Goal: Task Accomplishment & Management: Manage account settings

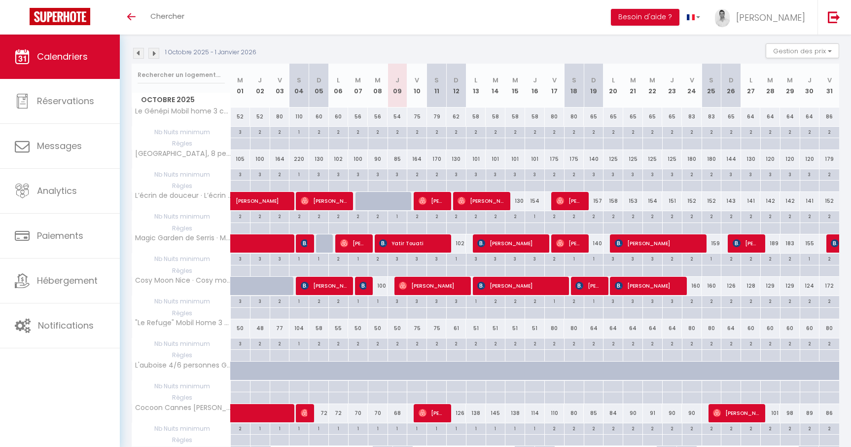
scroll to position [85, 0]
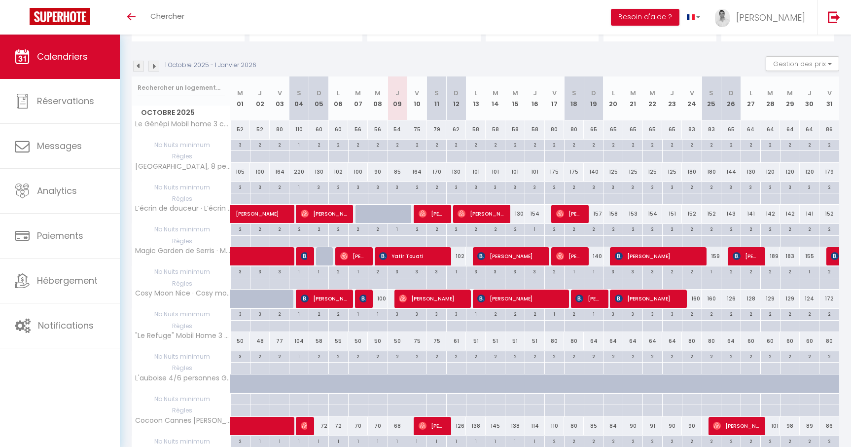
click at [533, 213] on div "154" at bounding box center [535, 214] width 20 height 18
type input "154"
type input "Jeu 16 Octobre 2025"
type input "Ven 17 Octobre 2025"
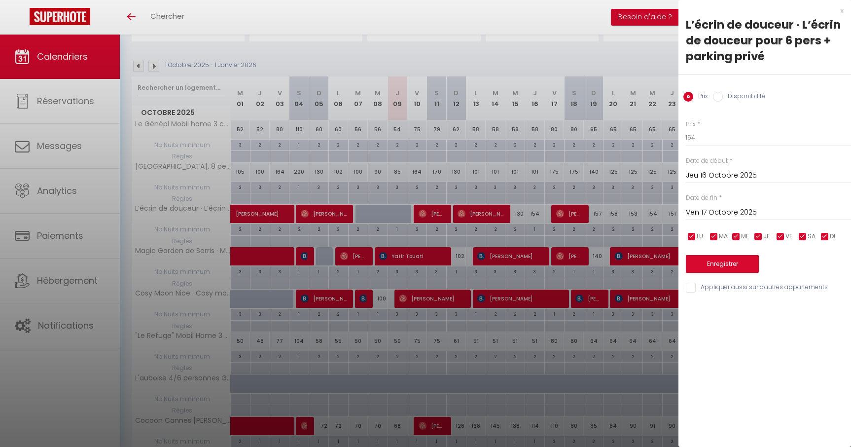
click at [722, 123] on div "Prix * 154" at bounding box center [768, 133] width 165 height 27
click at [711, 140] on input "154" at bounding box center [768, 138] width 165 height 18
type input "152"
click at [728, 260] on button "Enregistrer" at bounding box center [722, 264] width 73 height 18
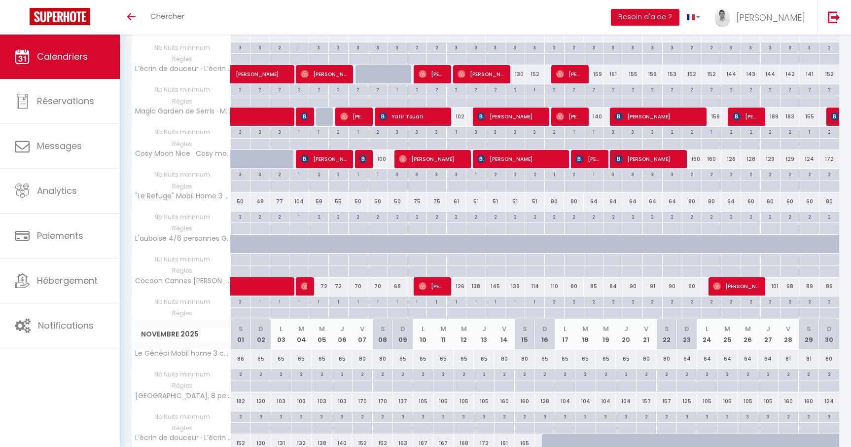
scroll to position [244, 0]
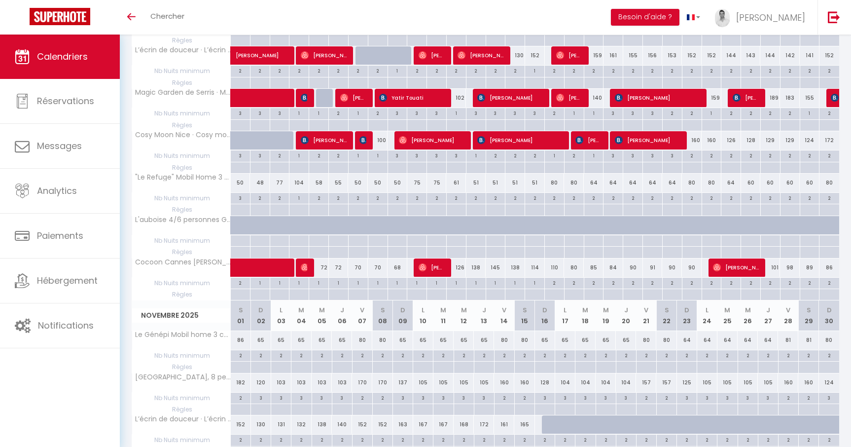
click at [496, 272] on div "145" at bounding box center [496, 267] width 20 height 18
type input "145"
type input "[DATE]"
type input "Mer 15 Octobre 2025"
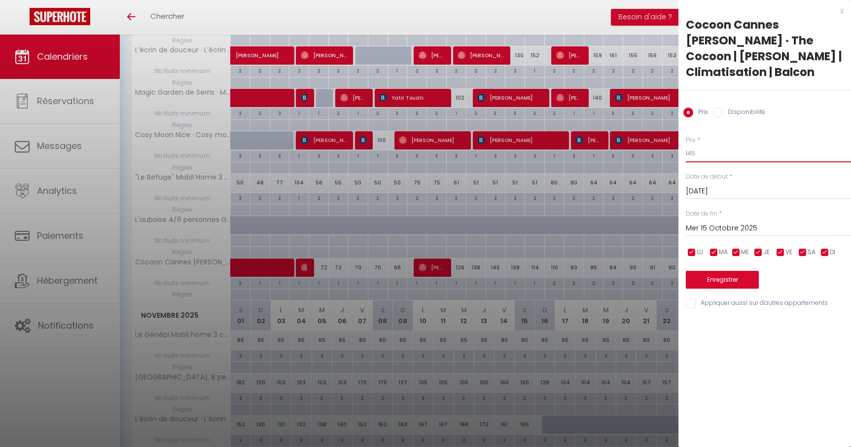
click at [728, 144] on input "145" at bounding box center [768, 153] width 165 height 18
type input "140"
click at [718, 271] on button "Enregistrer" at bounding box center [722, 280] width 73 height 18
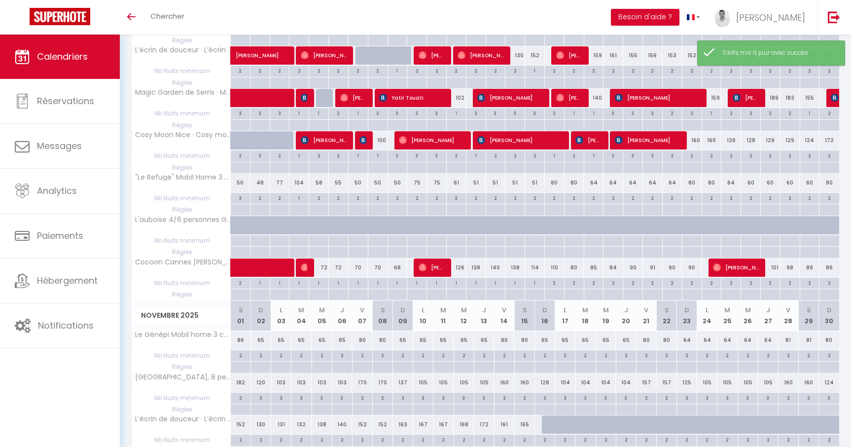
click at [475, 268] on div "138" at bounding box center [476, 267] width 20 height 18
type input "138"
type input "Lun 13 Octobre 2025"
type input "[DATE]"
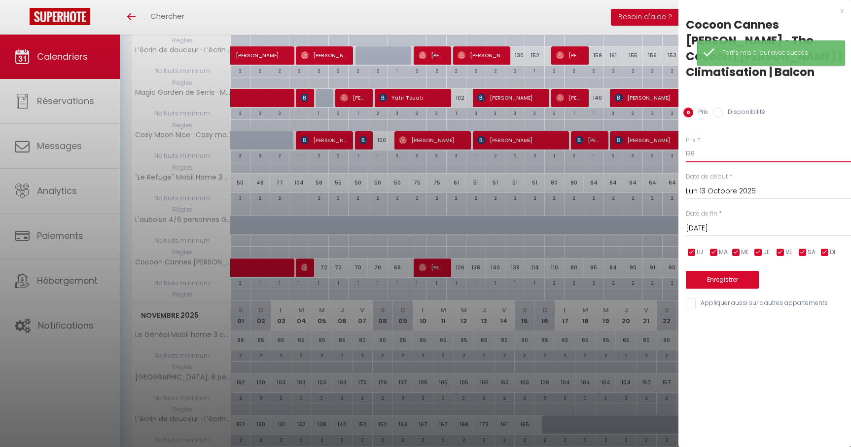
click at [714, 144] on input "138" at bounding box center [768, 153] width 165 height 18
type input "134"
click at [725, 271] on button "Enregistrer" at bounding box center [722, 280] width 73 height 18
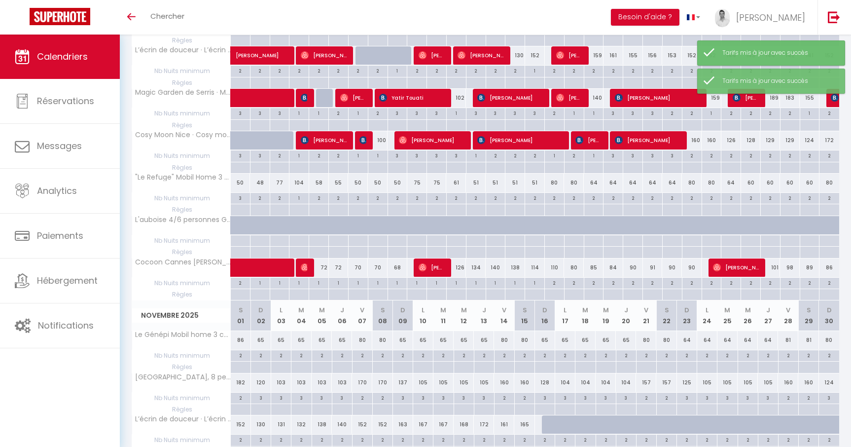
click at [516, 268] on div "138" at bounding box center [515, 267] width 20 height 18
type input "138"
type input "Mer 15 Octobre 2025"
type input "Jeu 16 Octobre 2025"
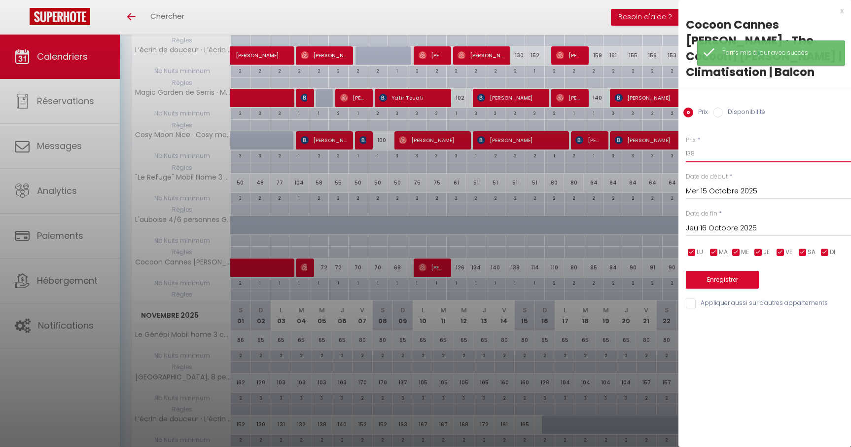
click at [755, 144] on input "138" at bounding box center [768, 153] width 165 height 18
type input "135"
click at [717, 271] on button "Enregistrer" at bounding box center [722, 280] width 73 height 18
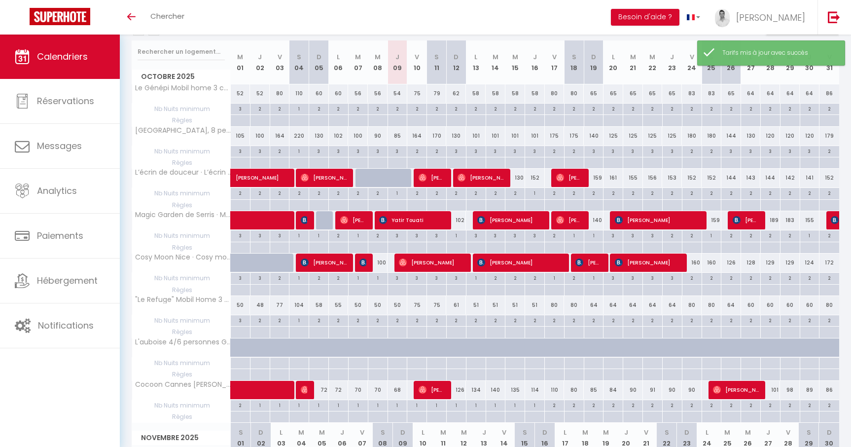
scroll to position [132, 0]
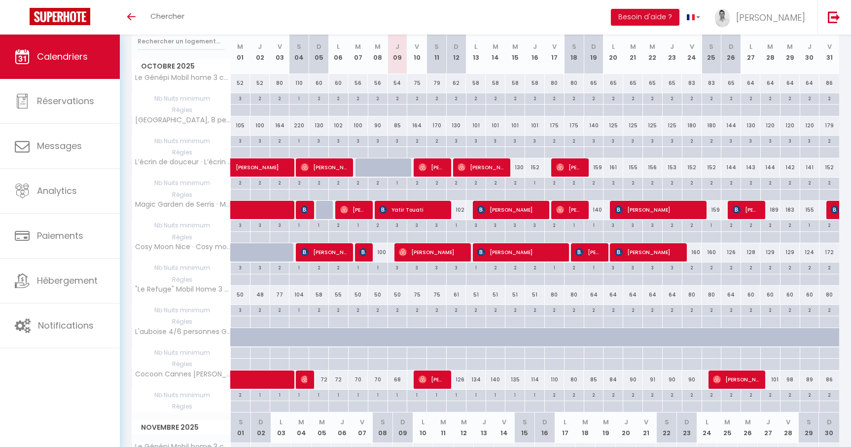
click at [556, 396] on div "2" at bounding box center [554, 394] width 19 height 9
type input "2"
type input "Ven 17 Octobre 2025"
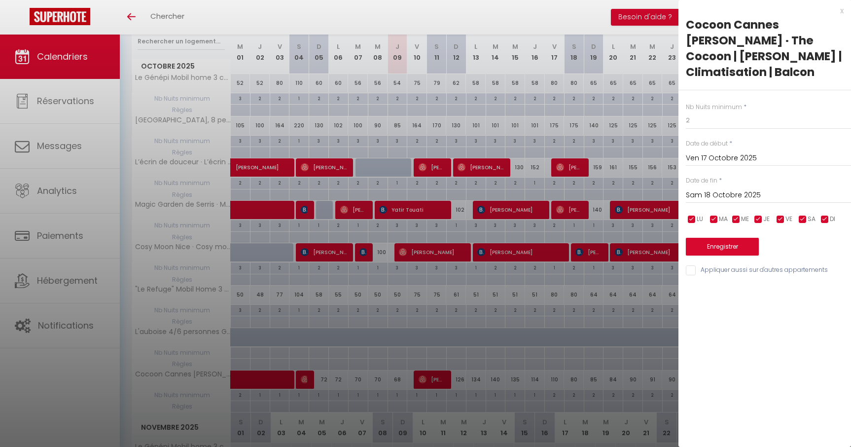
click at [722, 189] on input "Sam 18 Octobre 2025" at bounding box center [768, 195] width 165 height 13
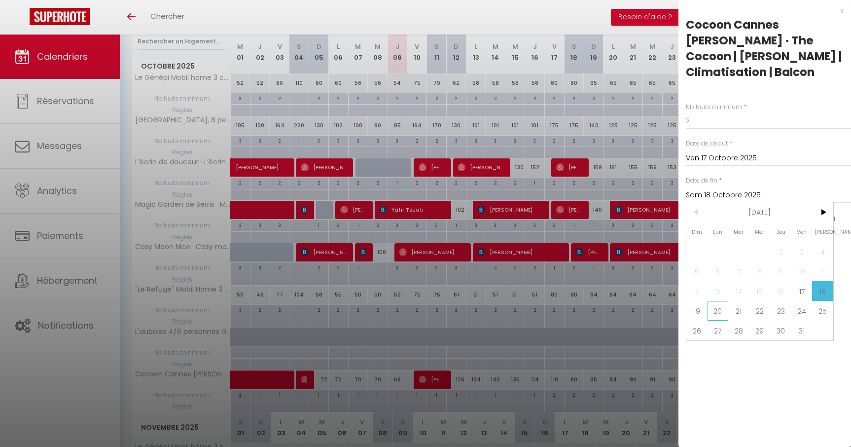
click at [712, 301] on span "20" at bounding box center [718, 311] width 21 height 20
type input "Lun 20 Octobre 2025"
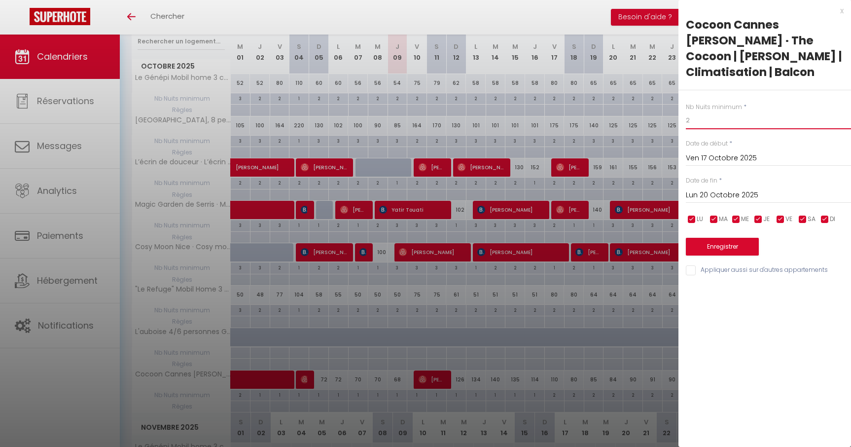
click at [698, 111] on input "2" at bounding box center [768, 120] width 165 height 18
type input "1"
click at [733, 238] on button "Enregistrer" at bounding box center [722, 247] width 73 height 18
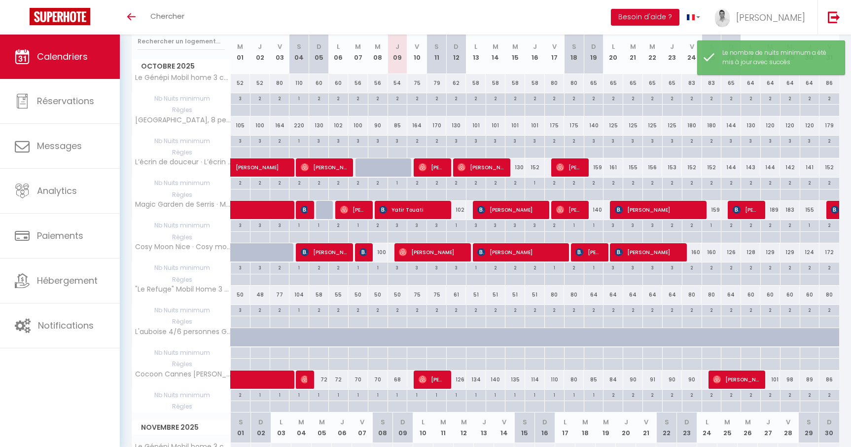
click at [574, 380] on div "80" at bounding box center [574, 379] width 20 height 18
type input "80"
type input "Sam 18 Octobre 2025"
type input "Dim 19 Octobre 2025"
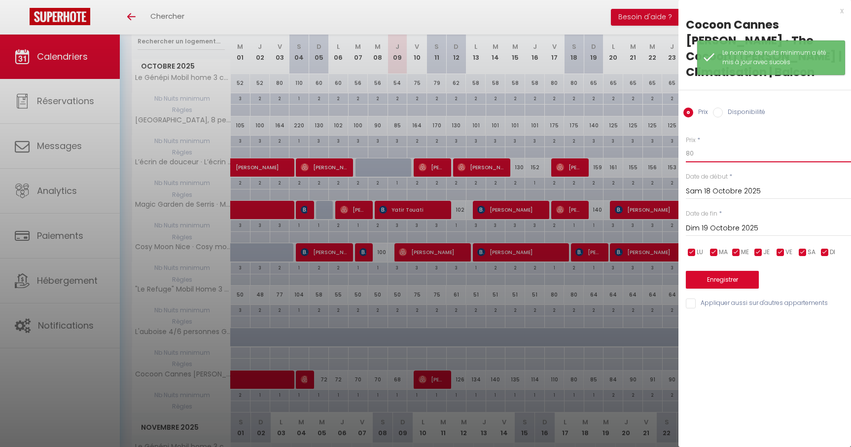
click at [727, 144] on input "80" at bounding box center [768, 153] width 165 height 18
type input "8"
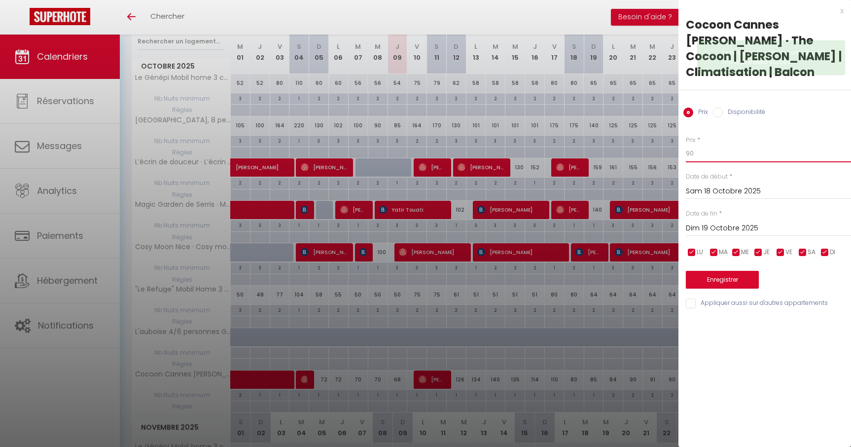
type input "90"
click at [731, 271] on button "Enregistrer" at bounding box center [722, 280] width 73 height 18
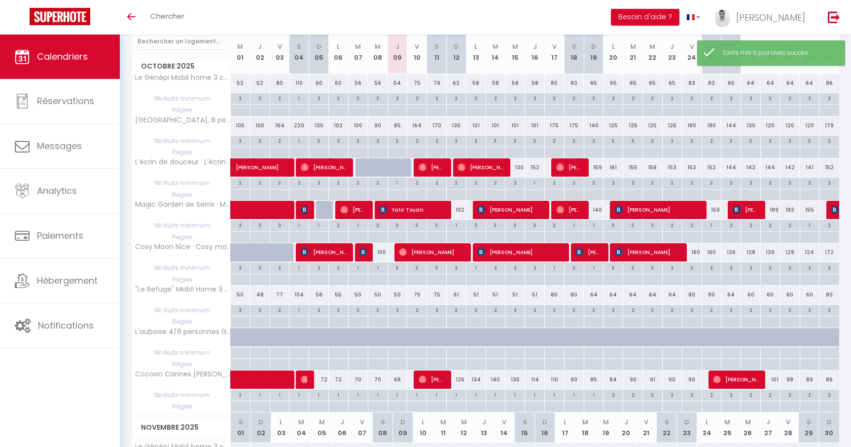
click at [575, 381] on div "90" at bounding box center [574, 379] width 20 height 18
type input "90"
type input "Sam 18 Octobre 2025"
type input "Dim 19 Octobre 2025"
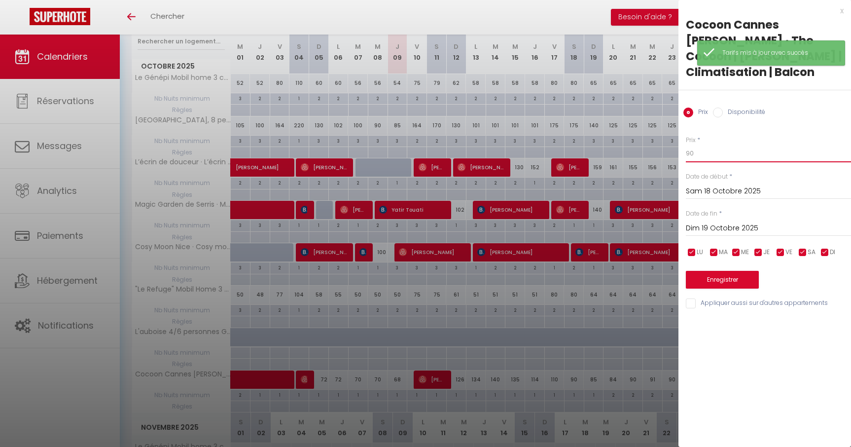
click at [721, 144] on input "90" at bounding box center [768, 153] width 165 height 18
type input "99"
click at [715, 271] on button "Enregistrer" at bounding box center [722, 280] width 73 height 18
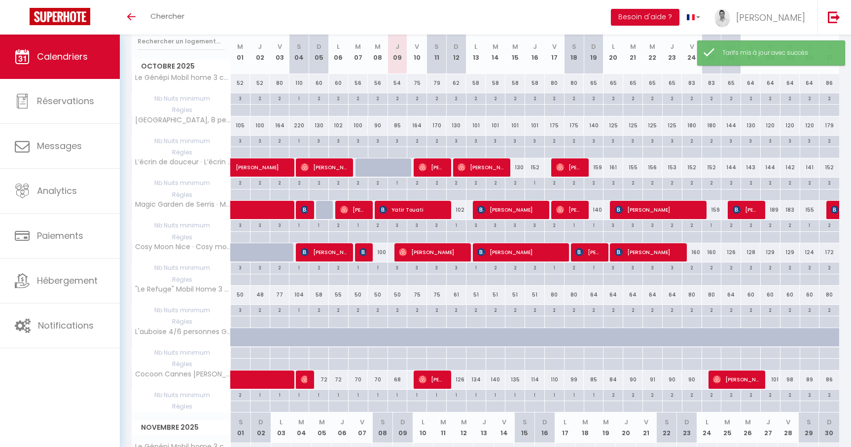
click at [558, 382] on div "110" at bounding box center [555, 379] width 20 height 18
type input "110"
type input "Ven 17 Octobre 2025"
type input "Sam 18 Octobre 2025"
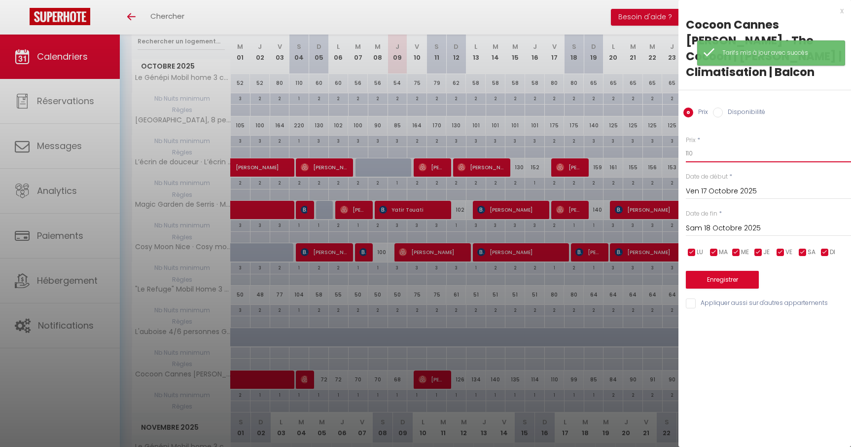
click at [704, 144] on input "110" at bounding box center [768, 153] width 165 height 18
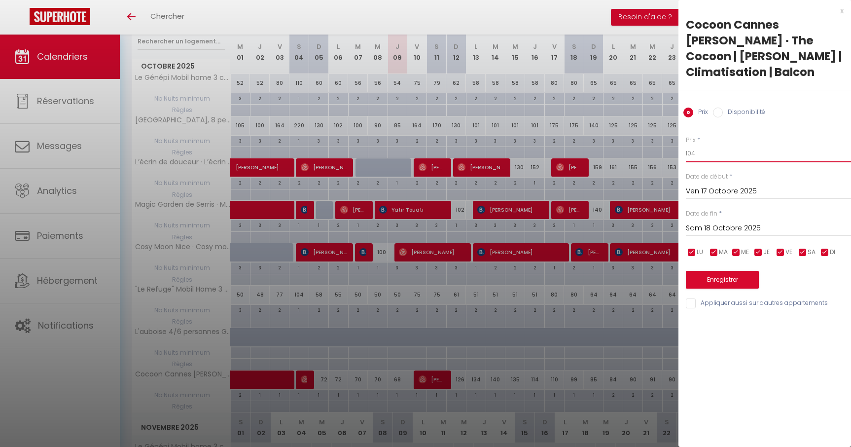
type input "104"
click at [723, 271] on button "Enregistrer" at bounding box center [722, 280] width 73 height 18
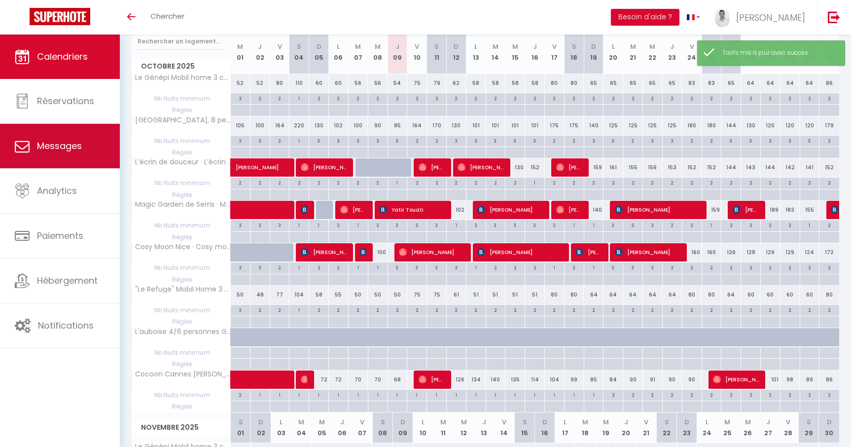
click at [51, 130] on link "Messages" at bounding box center [60, 146] width 120 height 44
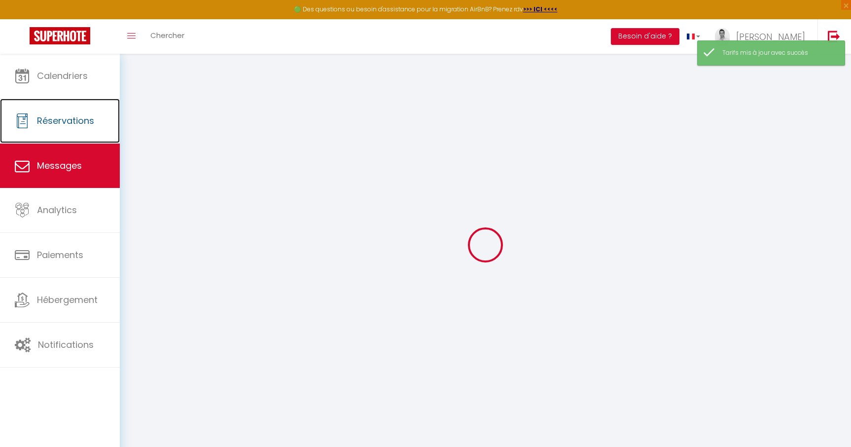
click at [58, 108] on link "Réservations" at bounding box center [60, 121] width 120 height 44
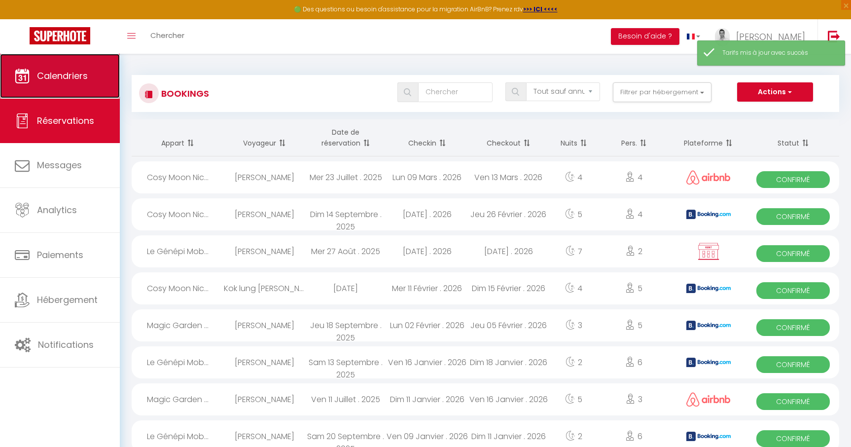
click at [68, 77] on span "Calendriers" at bounding box center [62, 76] width 51 height 12
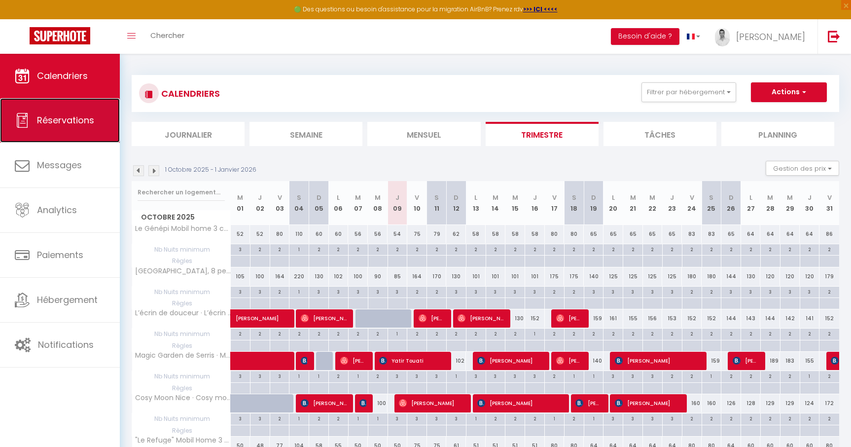
click at [72, 110] on link "Réservations" at bounding box center [60, 120] width 120 height 44
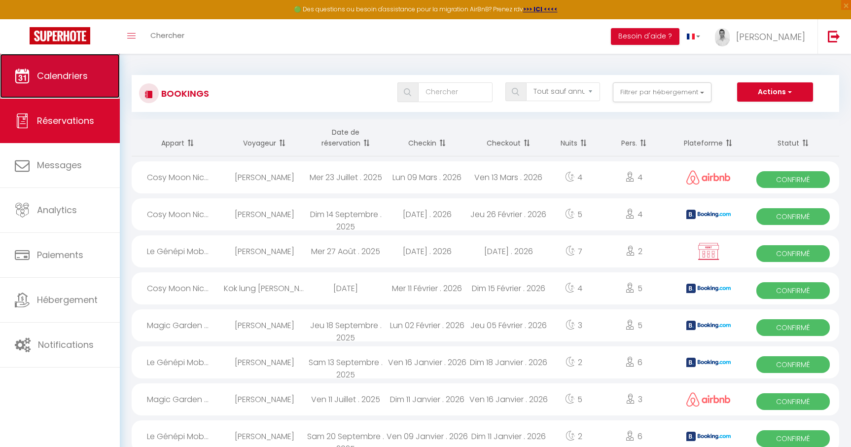
click at [58, 69] on link "Calendriers" at bounding box center [60, 76] width 120 height 44
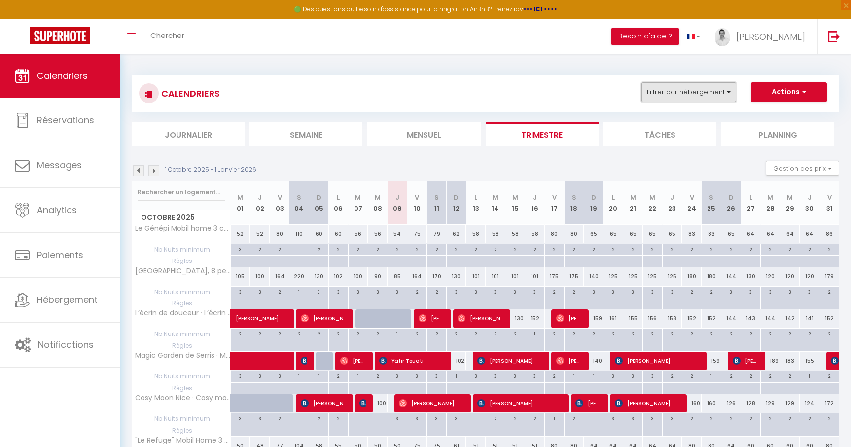
click at [674, 96] on button "Filtrer par hébergement" at bounding box center [689, 92] width 95 height 20
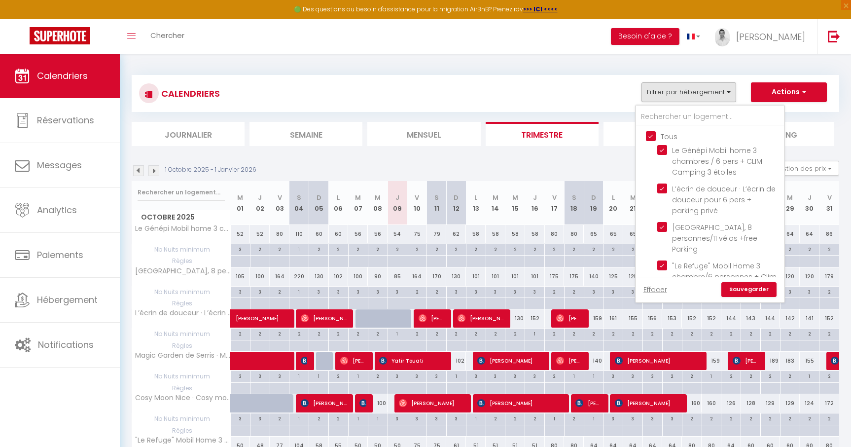
click at [655, 138] on input "Tous" at bounding box center [720, 136] width 148 height 10
checkbox input "false"
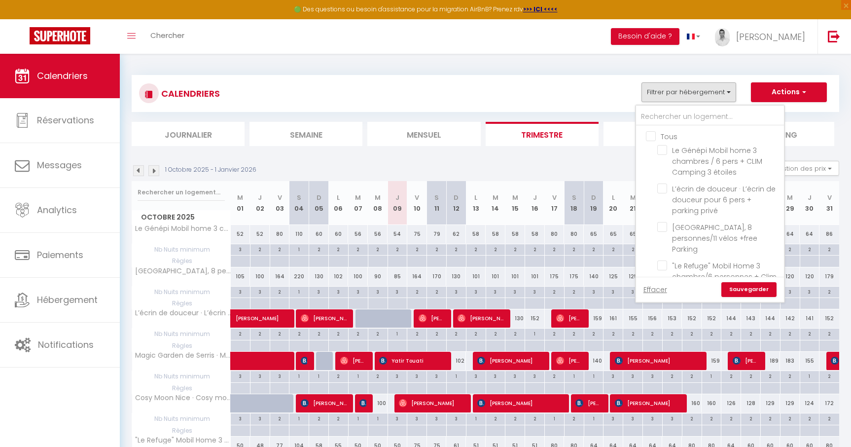
checkbox input "false"
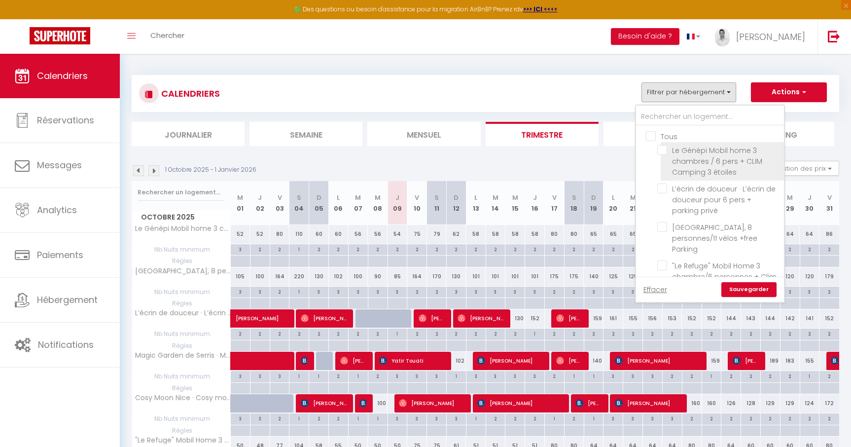
click at [661, 149] on input "Le Génépi Mobil home 3 chambres / 6 pers + CLIM Camping 3 étoiles" at bounding box center [718, 150] width 123 height 10
checkbox input "true"
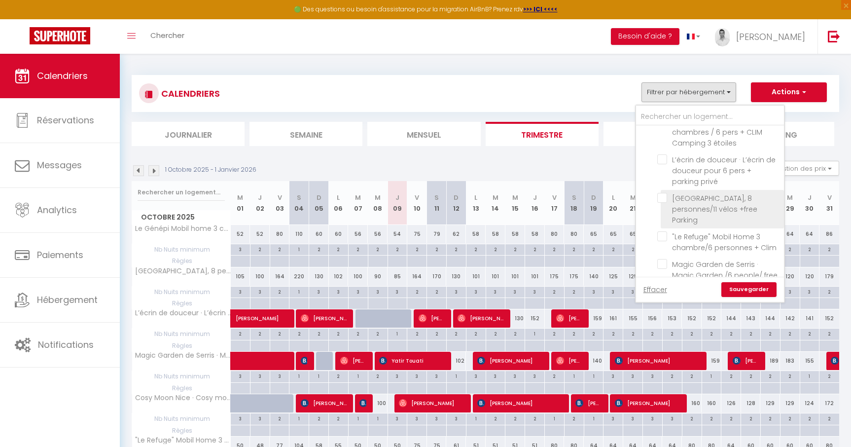
scroll to position [36, 0]
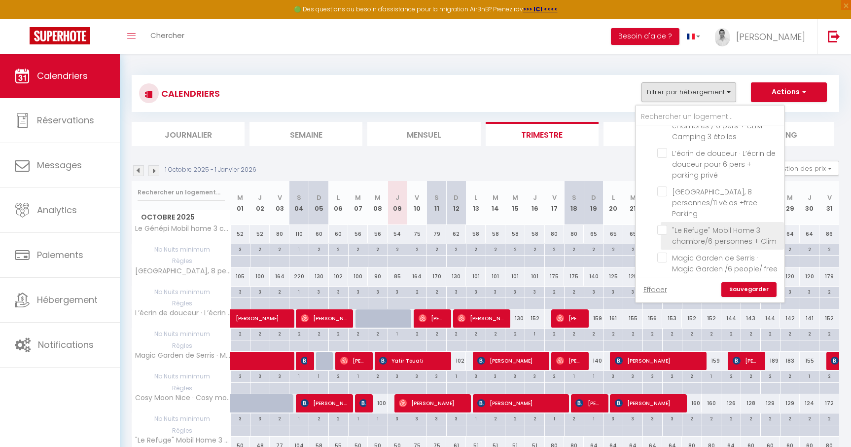
click at [664, 225] on input ""Le Refuge" Mobil Home 3 chambre/6 personnes + Clim" at bounding box center [718, 230] width 123 height 10
checkbox input "true"
click at [755, 288] on link "Sauvegarder" at bounding box center [748, 289] width 55 height 15
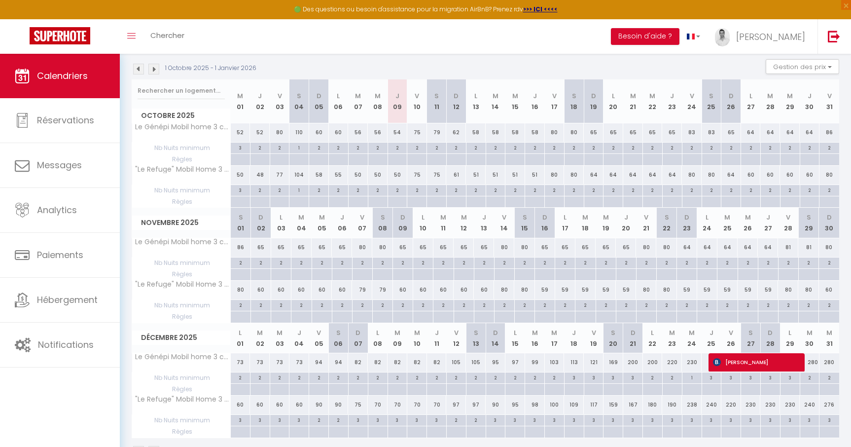
scroll to position [133, 0]
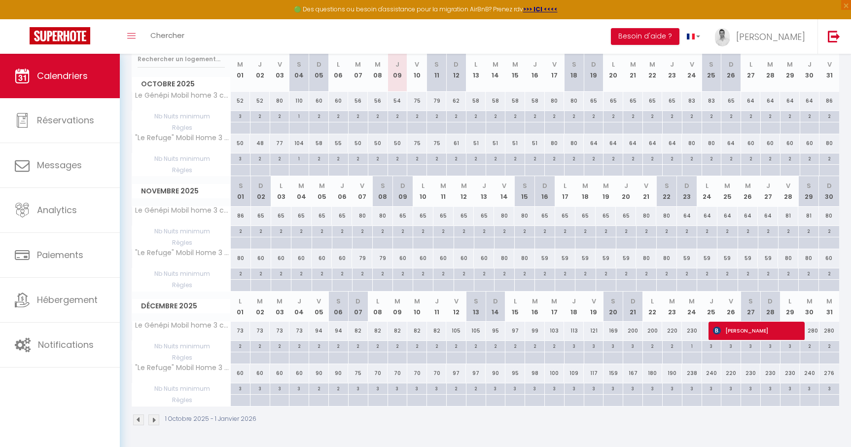
click at [150, 420] on img at bounding box center [153, 419] width 11 height 11
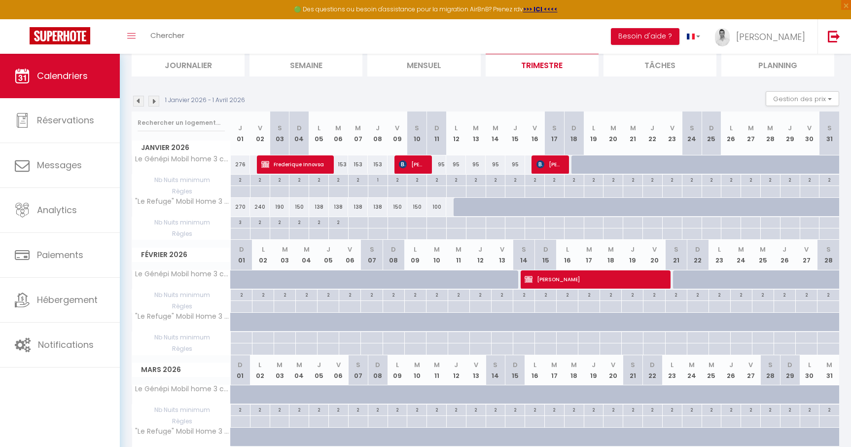
scroll to position [69, 0]
